Goal: Contribute content

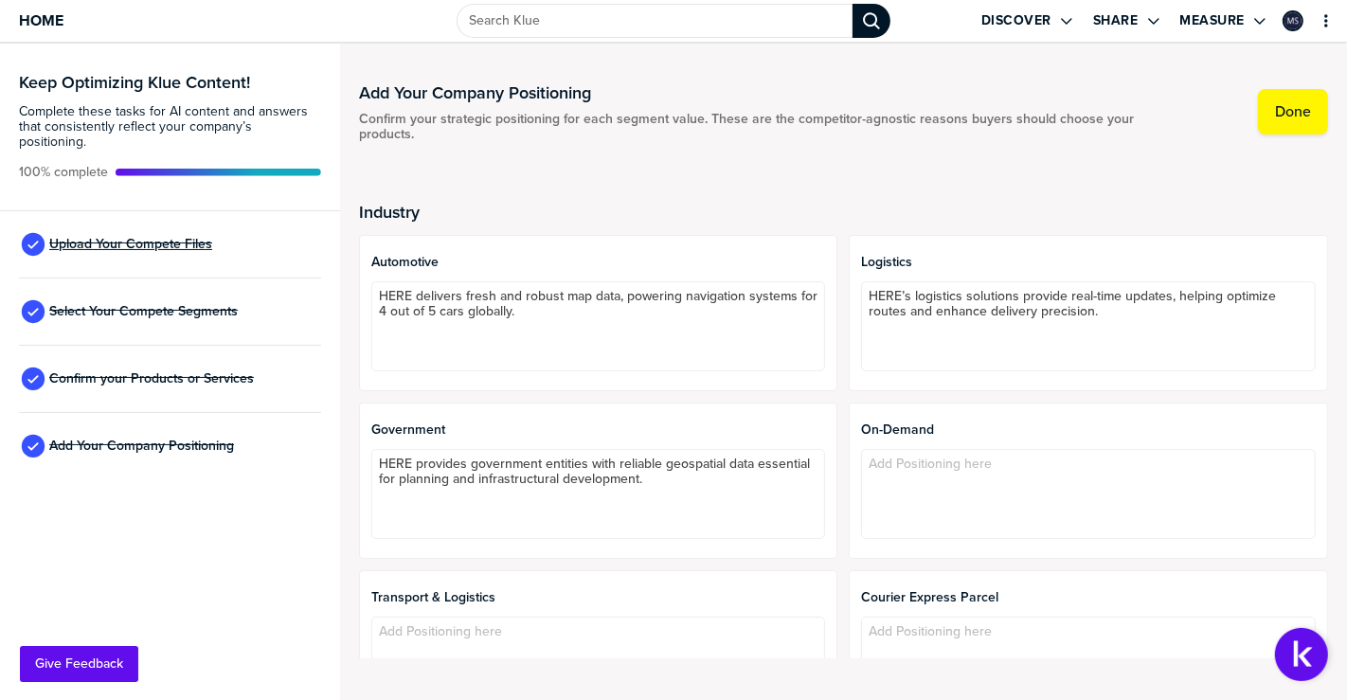
click at [135, 237] on span "Upload Your Compete Files" at bounding box center [130, 244] width 163 height 15
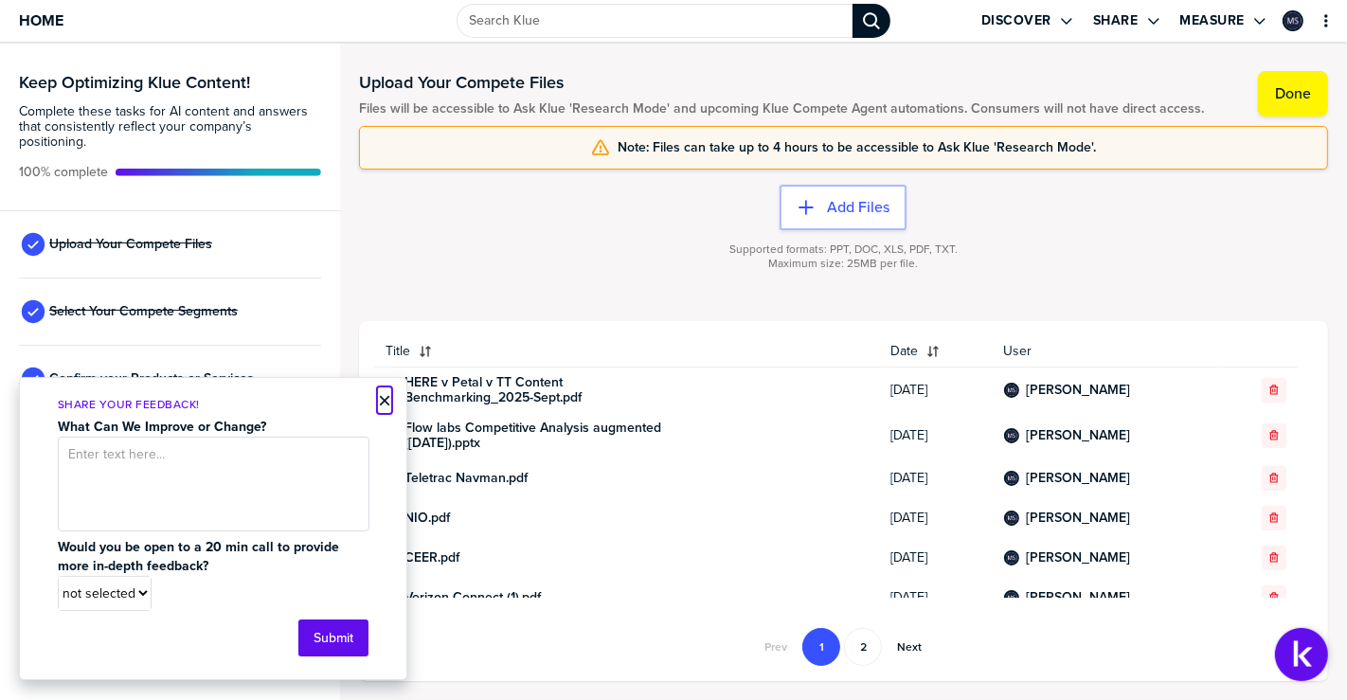
click at [378, 400] on button "×" at bounding box center [384, 400] width 13 height 23
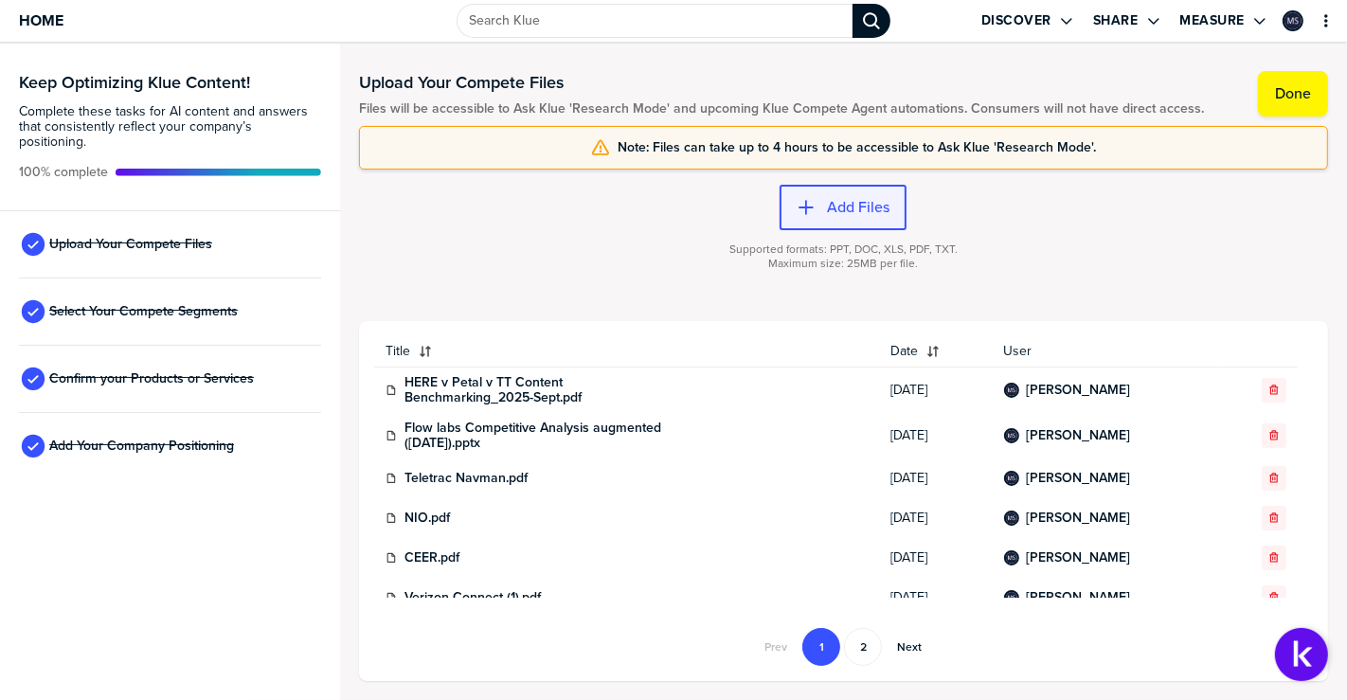
click at [839, 206] on label "Add Files" at bounding box center [858, 207] width 63 height 19
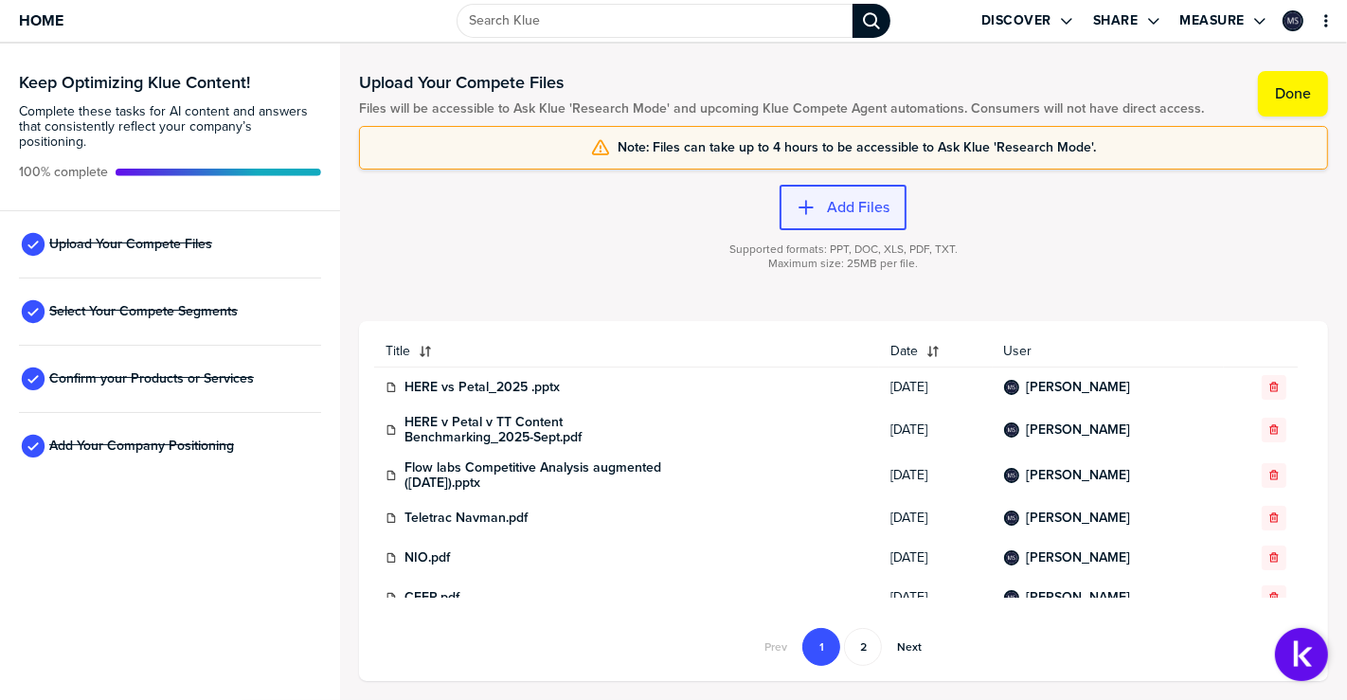
click at [845, 220] on button "Add Files" at bounding box center [843, 207] width 127 height 45
click at [44, 17] on span "Home" at bounding box center [41, 20] width 45 height 16
